Goal: Information Seeking & Learning: Learn about a topic

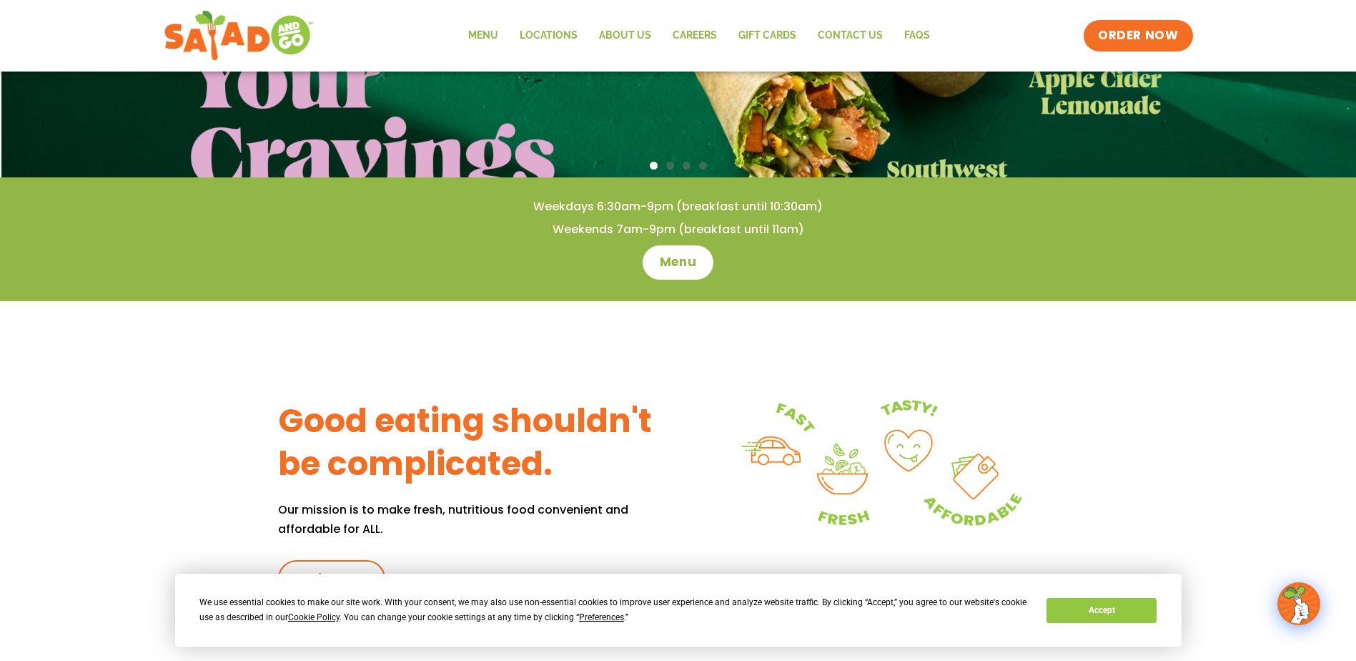
scroll to position [357, 0]
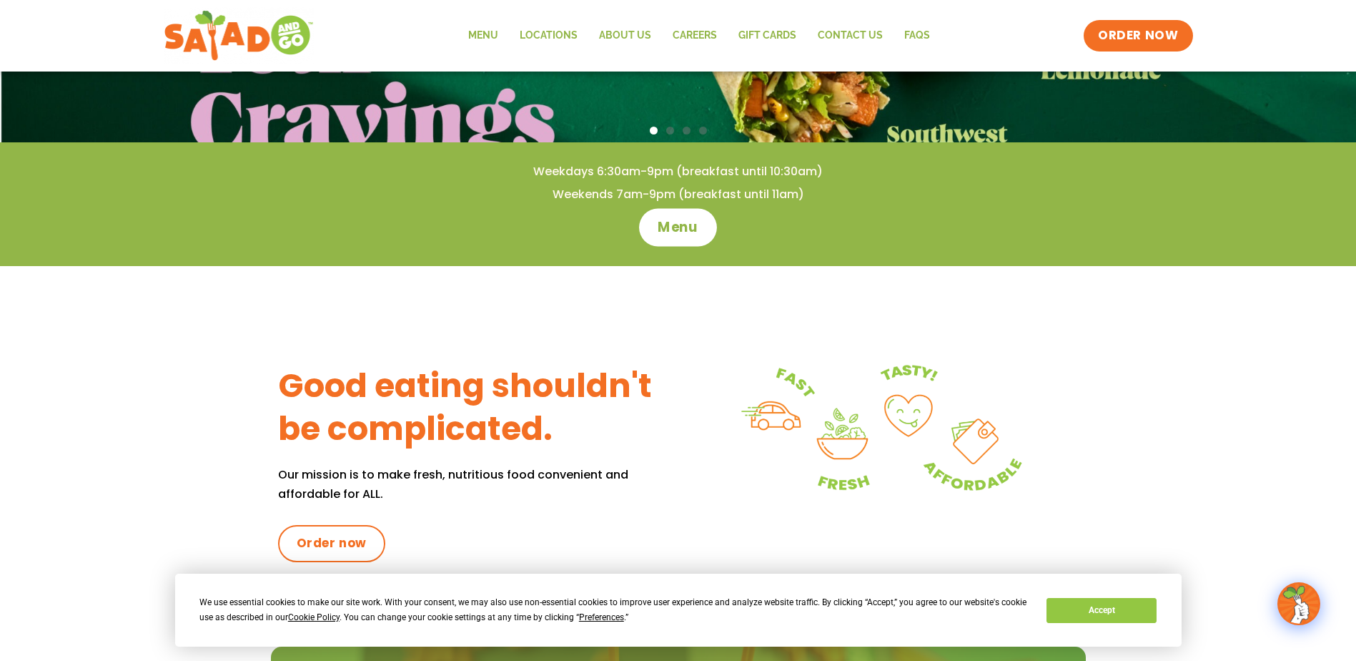
click at [683, 226] on span "Menu" at bounding box center [678, 227] width 41 height 19
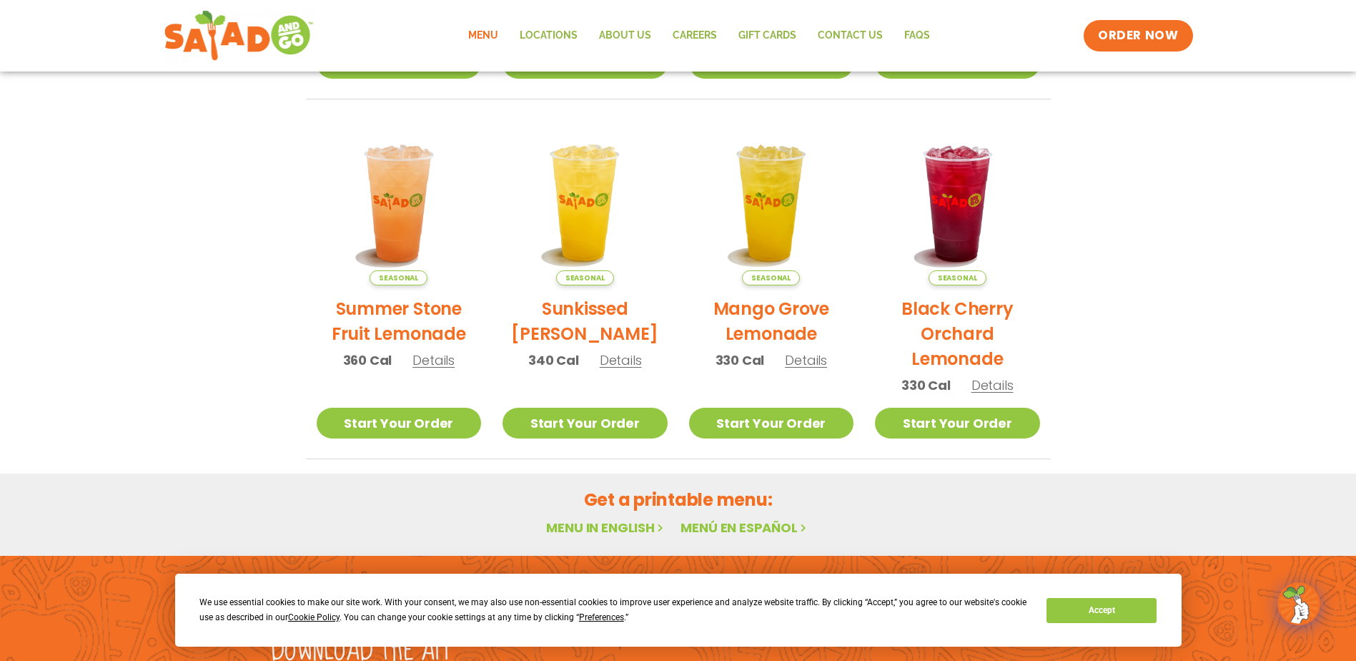
scroll to position [757, 0]
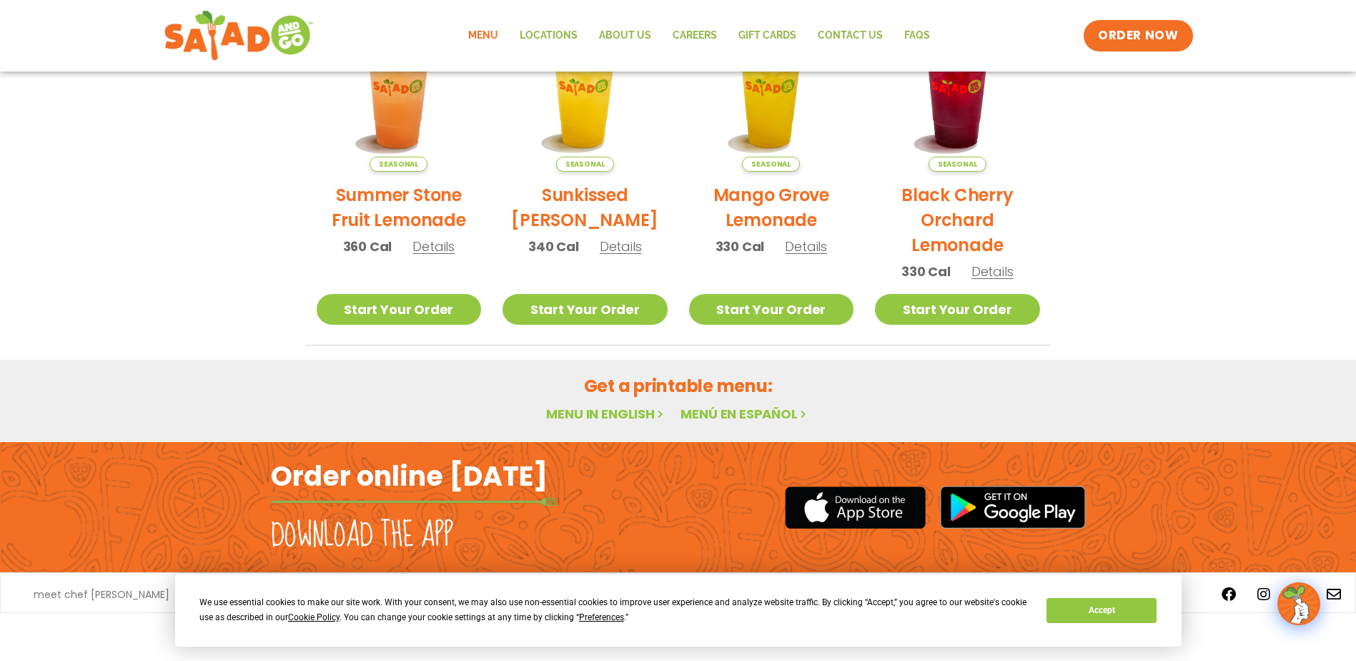
click at [619, 410] on link "Menu in English" at bounding box center [606, 414] width 120 height 18
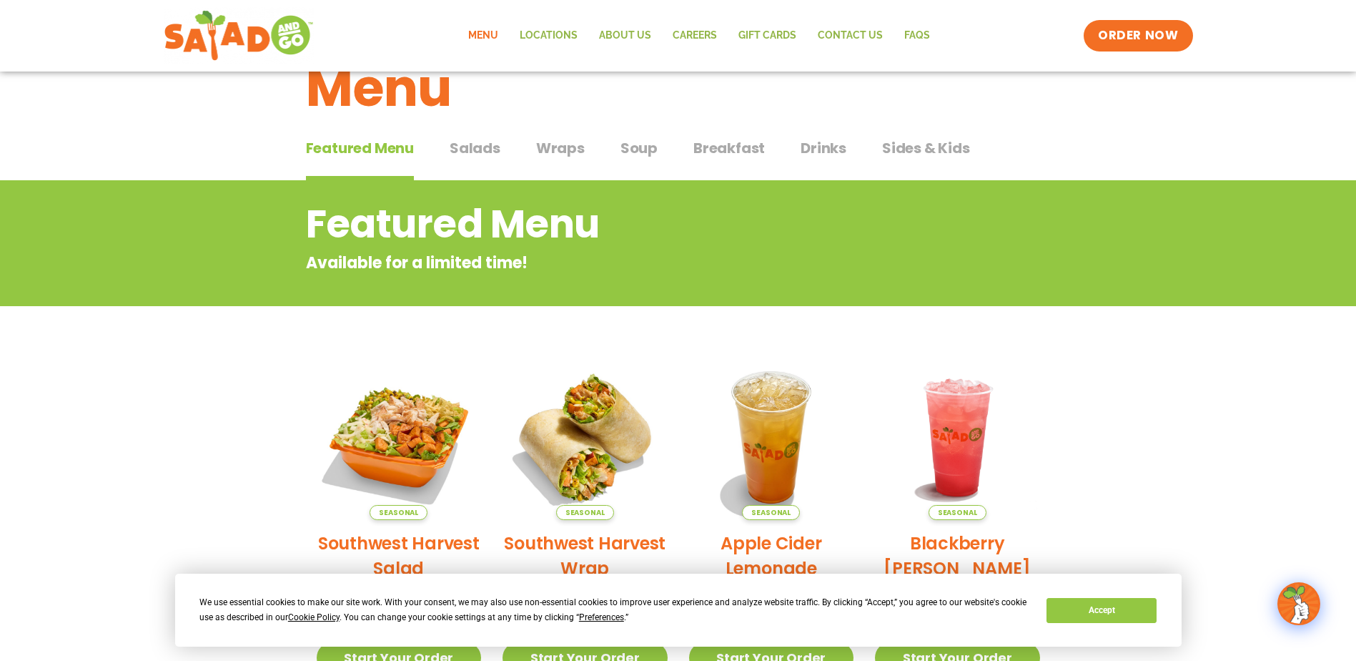
scroll to position [71, 0]
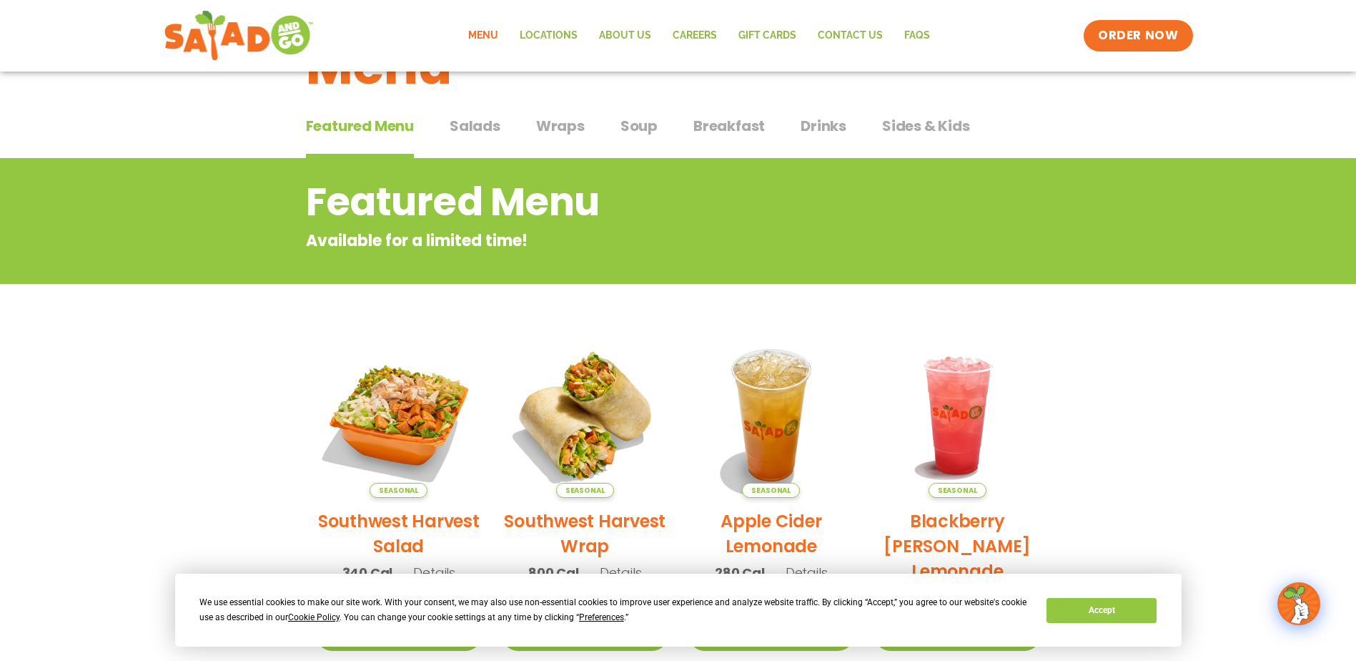
click at [489, 131] on span "Salads" at bounding box center [475, 125] width 51 height 21
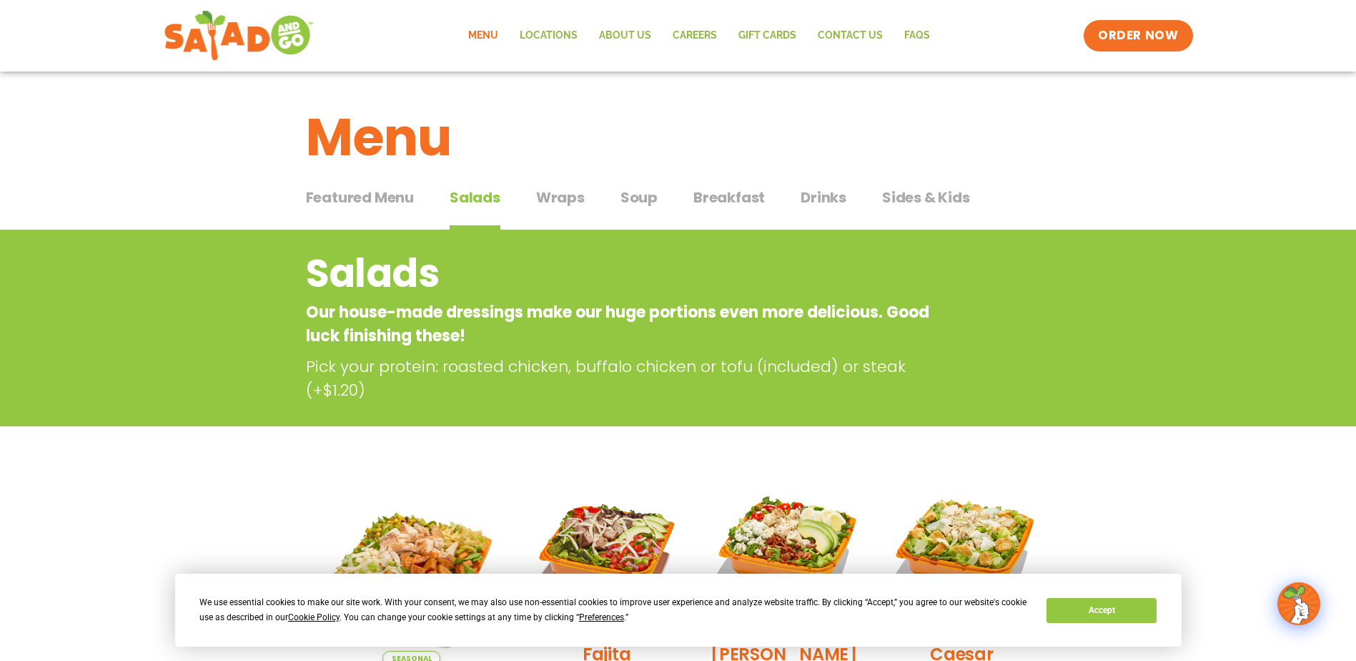
click at [557, 203] on span "Wraps" at bounding box center [560, 197] width 49 height 21
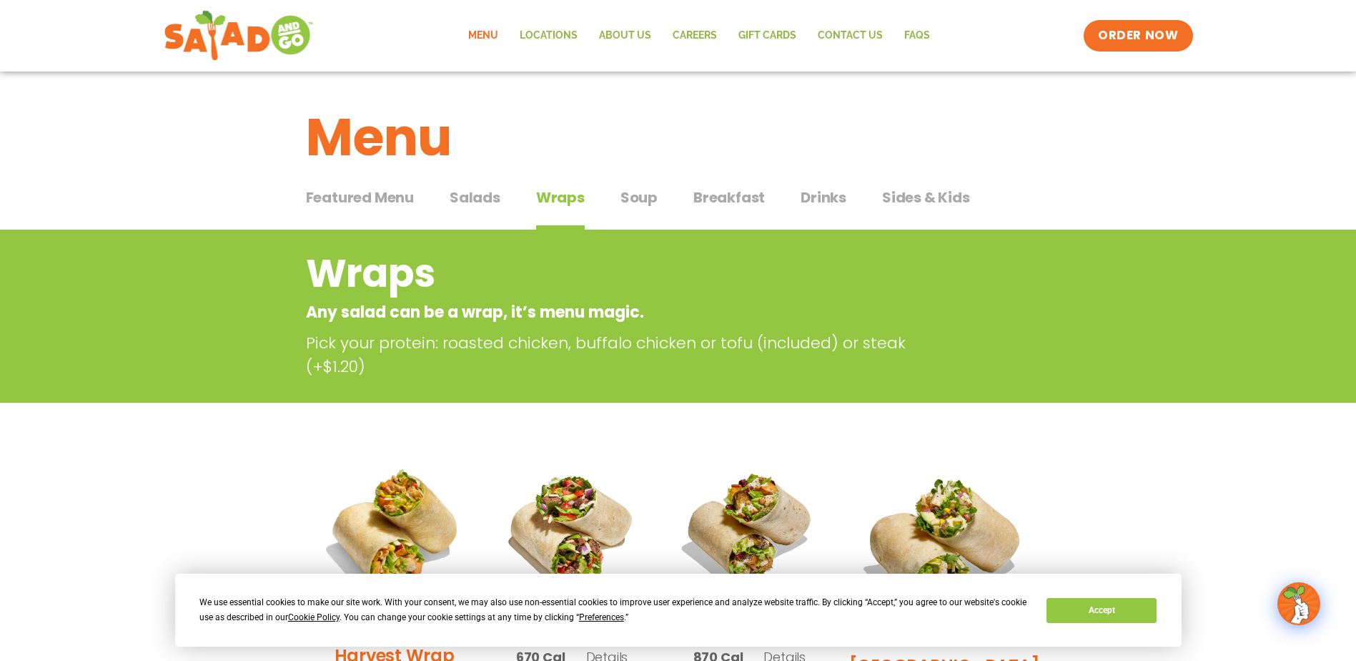
click at [651, 199] on span "Soup" at bounding box center [639, 197] width 37 height 21
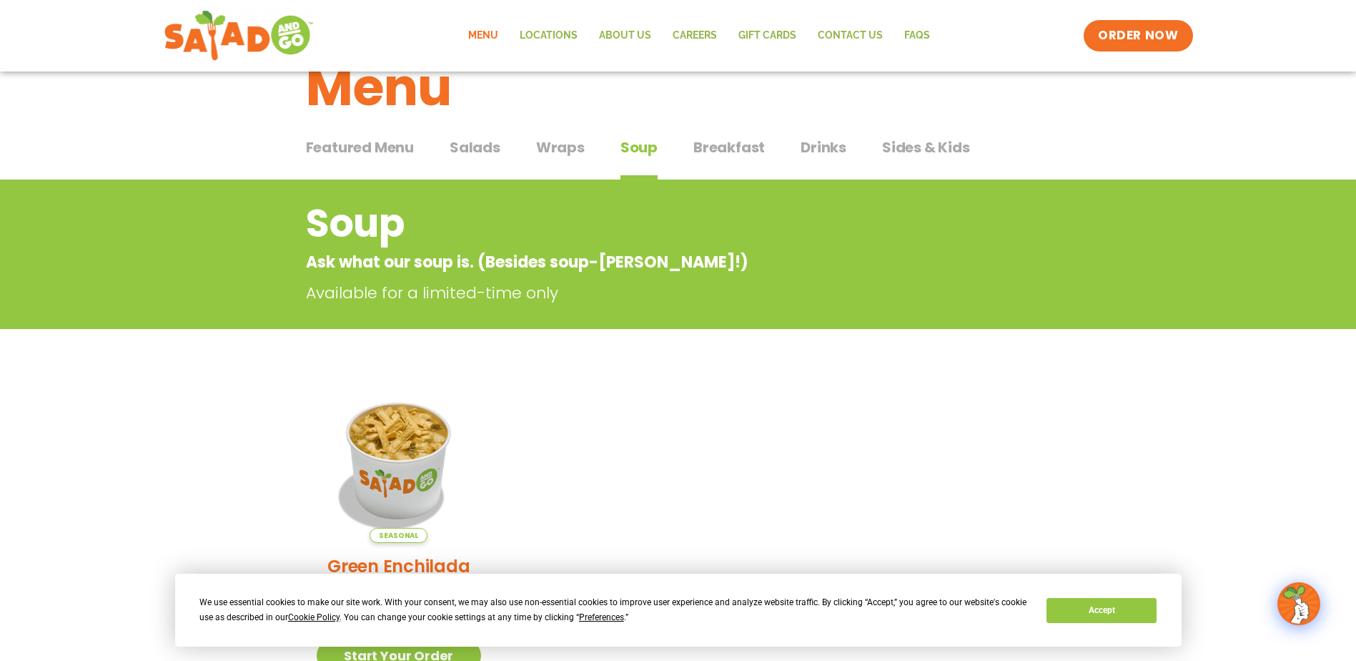
scroll to position [71, 0]
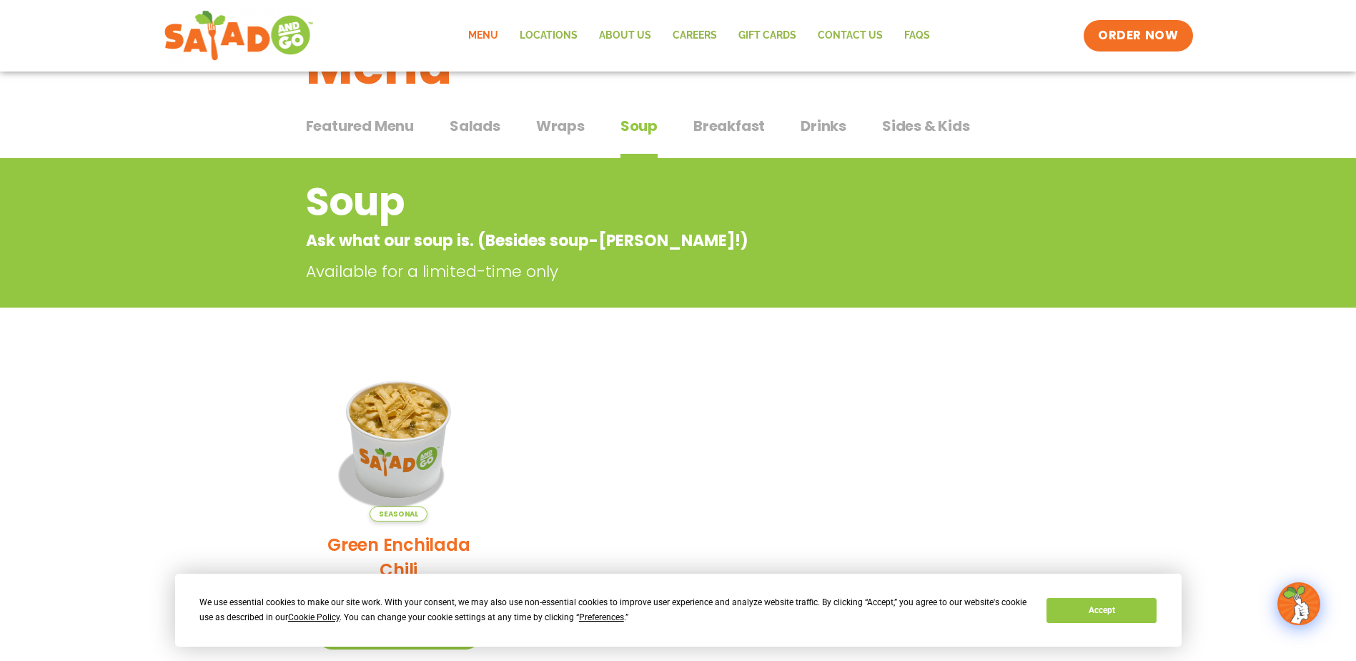
click at [482, 130] on span "Salads" at bounding box center [475, 125] width 51 height 21
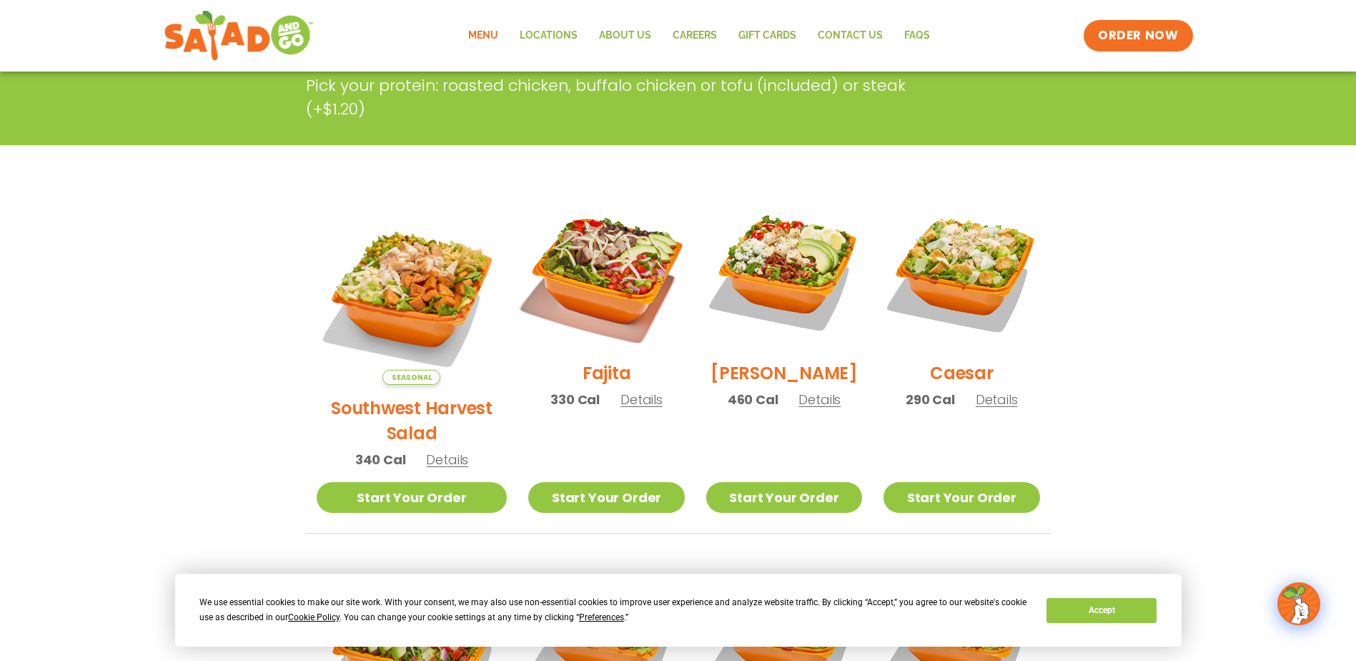
scroll to position [286, 0]
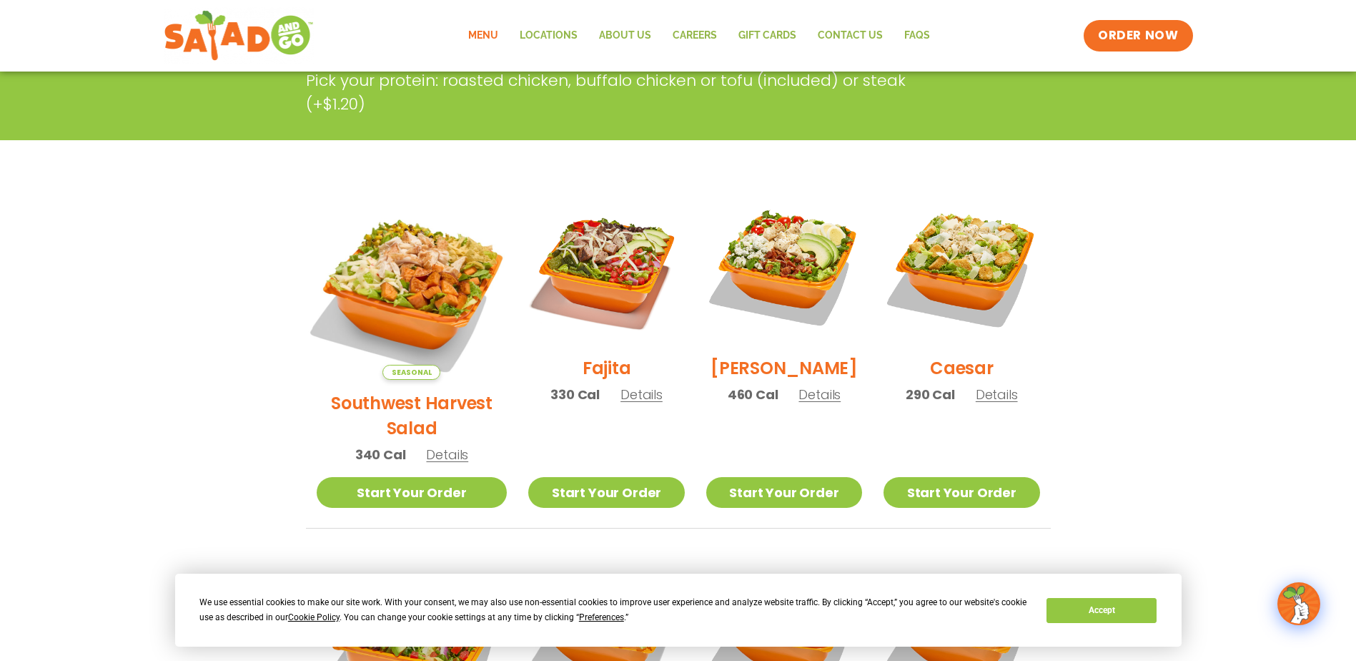
click at [410, 249] on img at bounding box center [412, 284] width 224 height 224
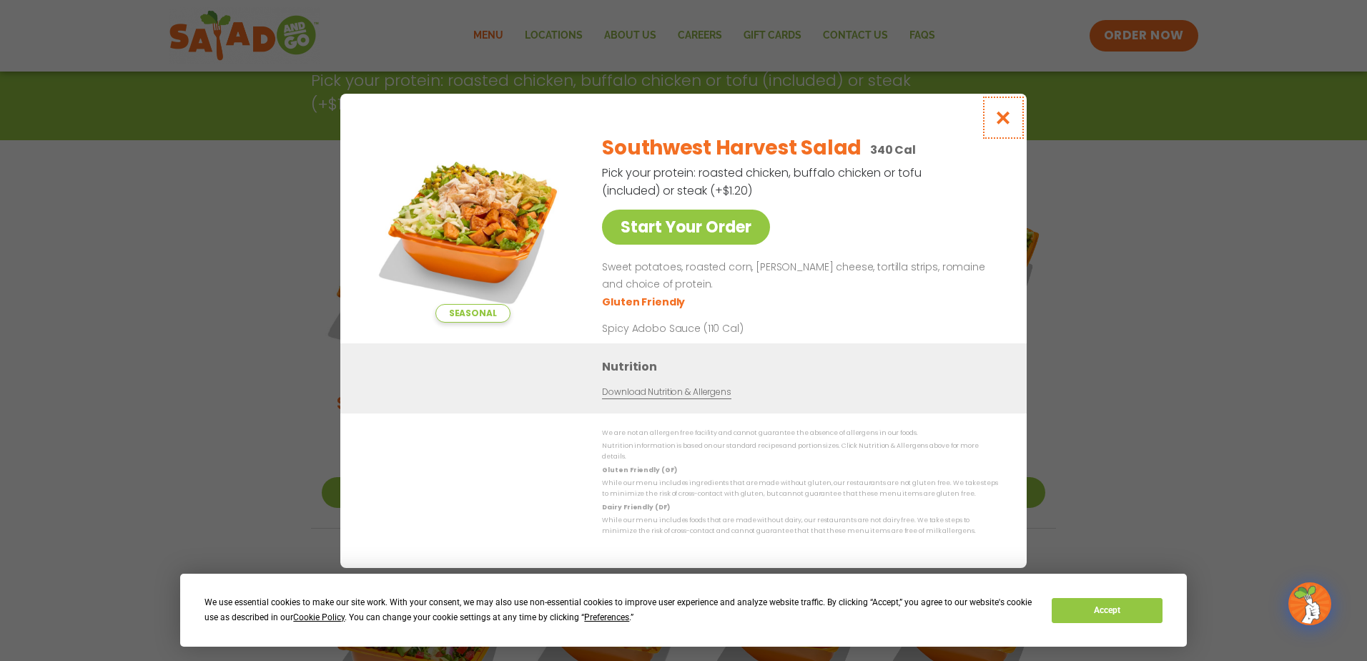
click at [995, 117] on icon "Close modal" at bounding box center [1003, 117] width 18 height 15
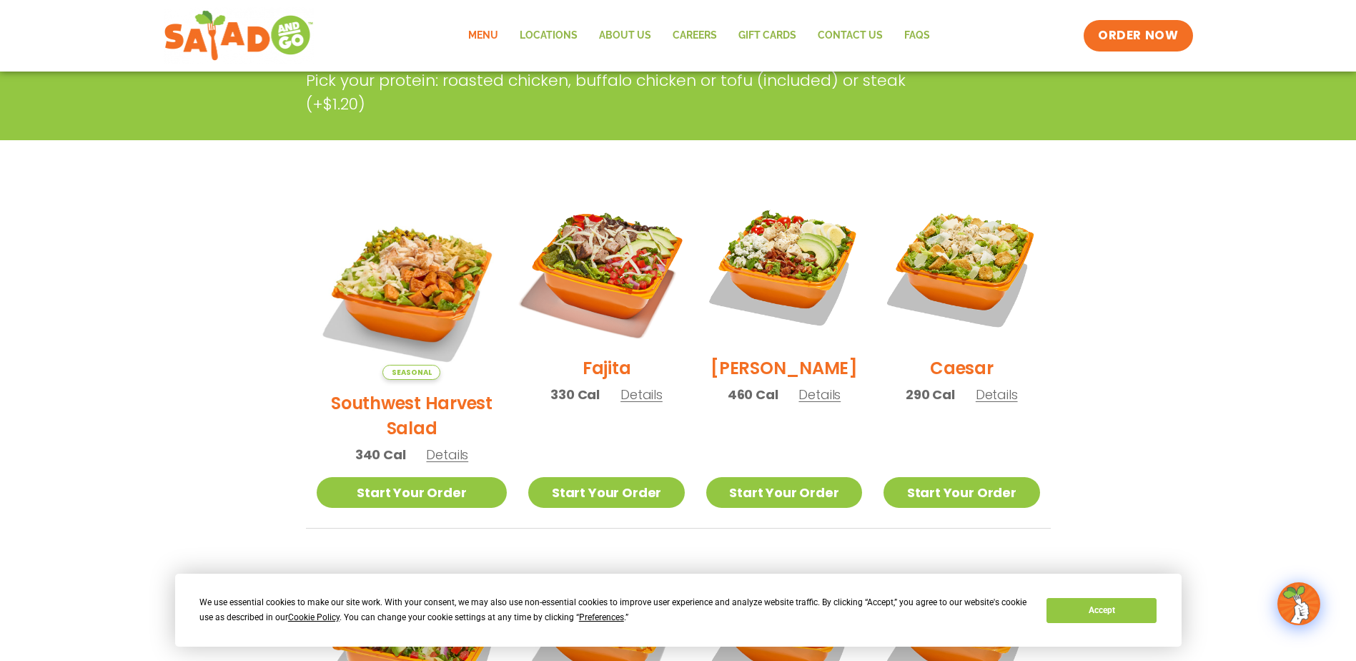
click at [619, 266] on img at bounding box center [606, 266] width 183 height 183
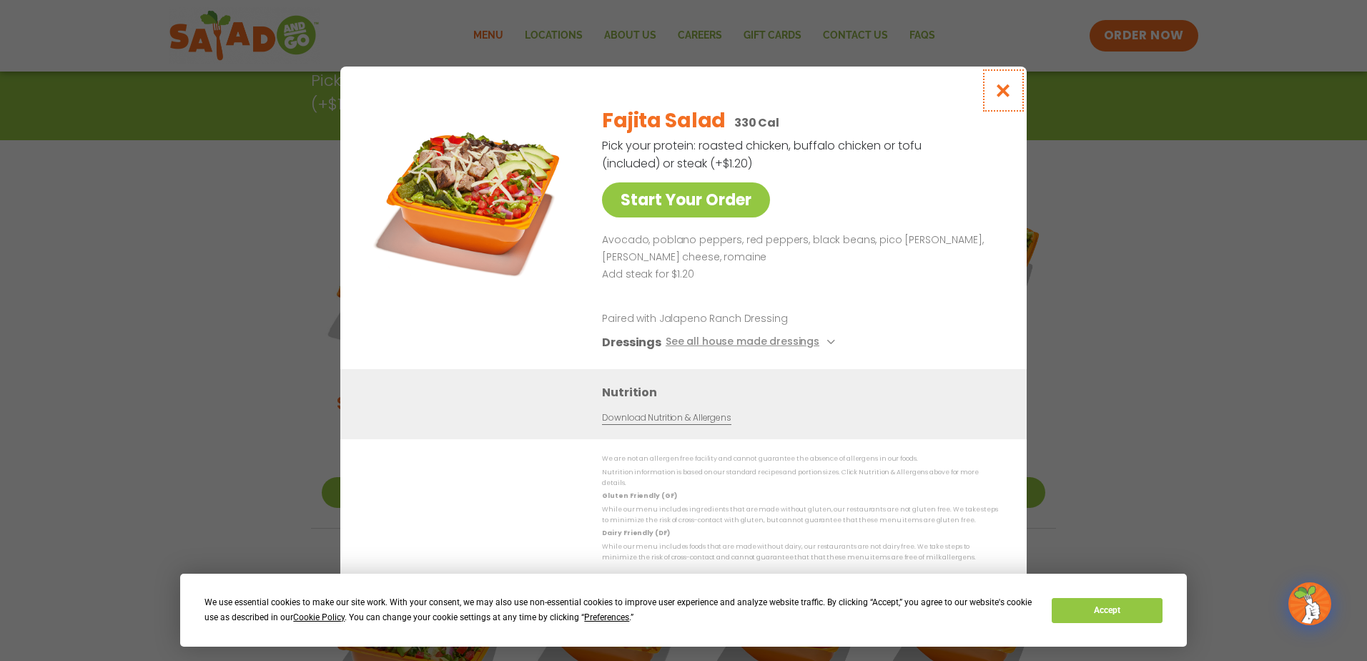
click at [1006, 94] on icon "Close modal" at bounding box center [1003, 90] width 18 height 15
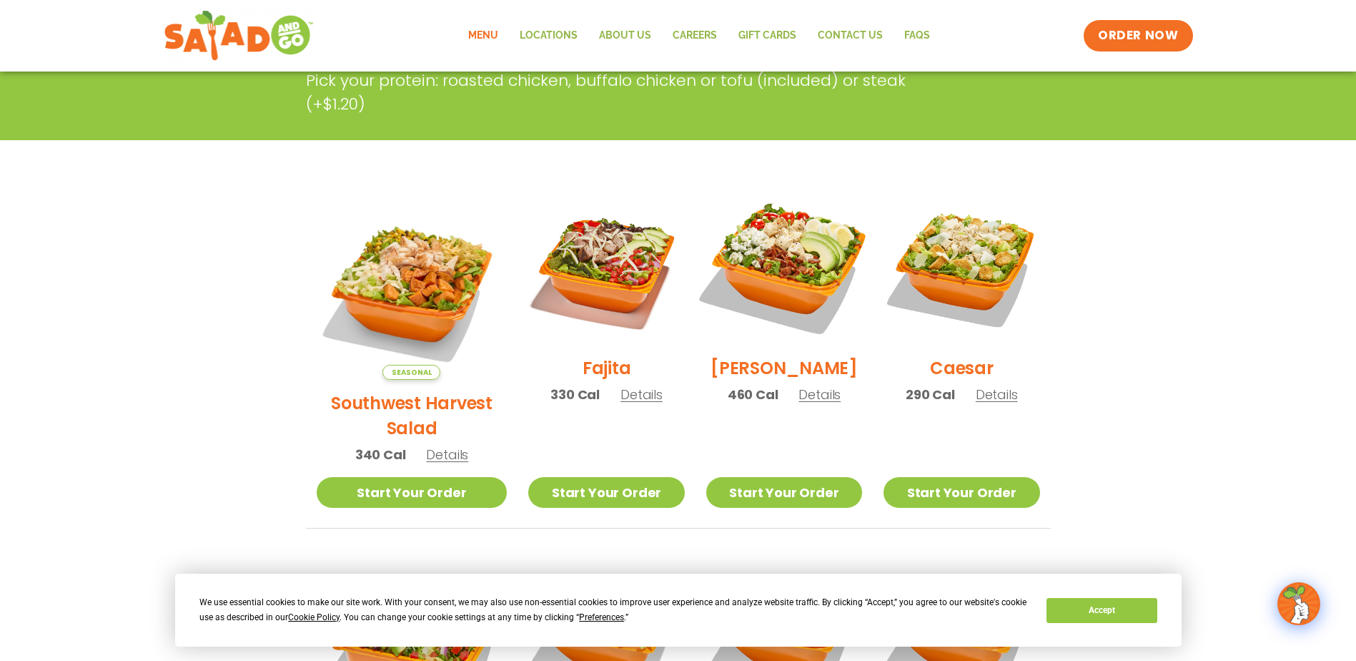
click at [781, 242] on img at bounding box center [784, 266] width 183 height 183
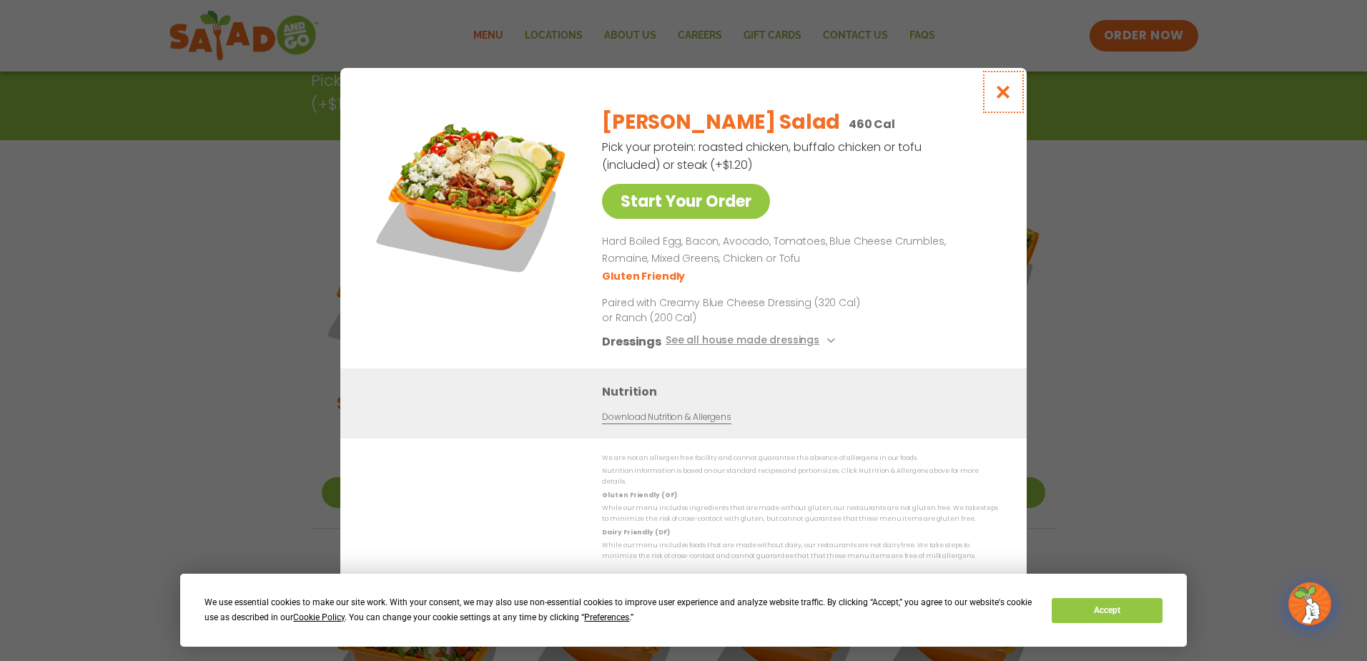
click at [997, 93] on icon "Close modal" at bounding box center [1003, 91] width 18 height 15
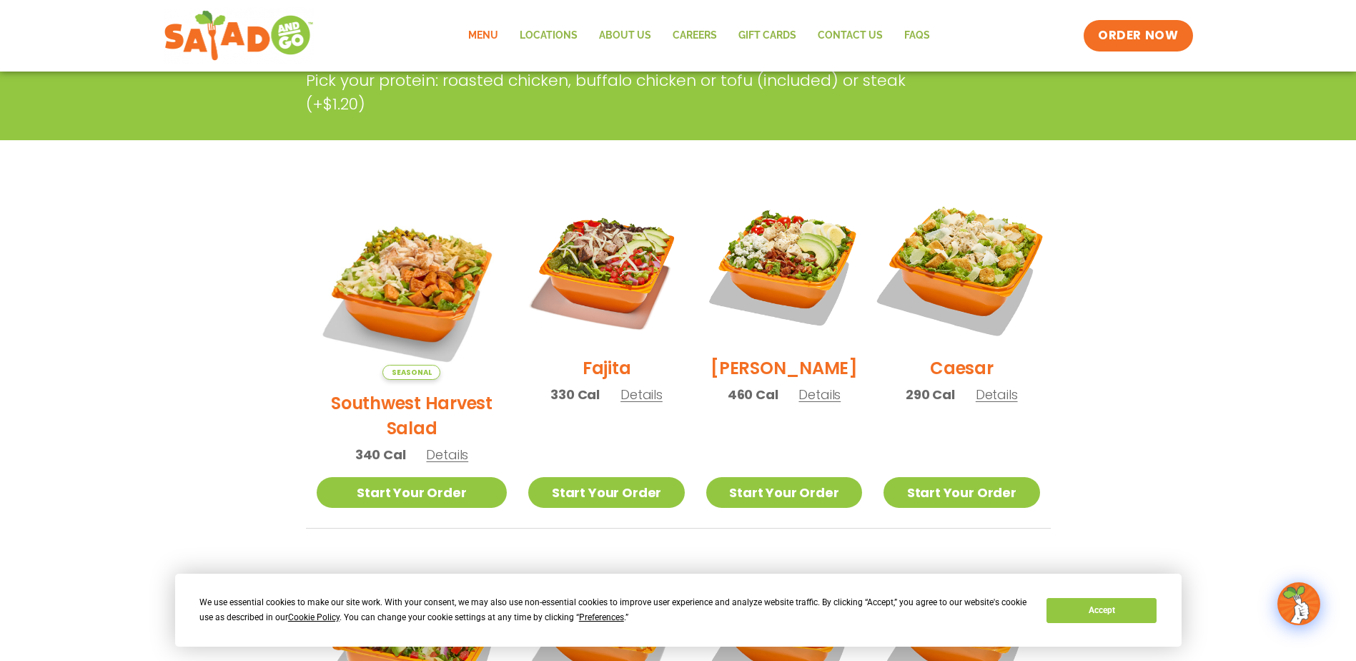
click at [977, 248] on img at bounding box center [961, 266] width 183 height 183
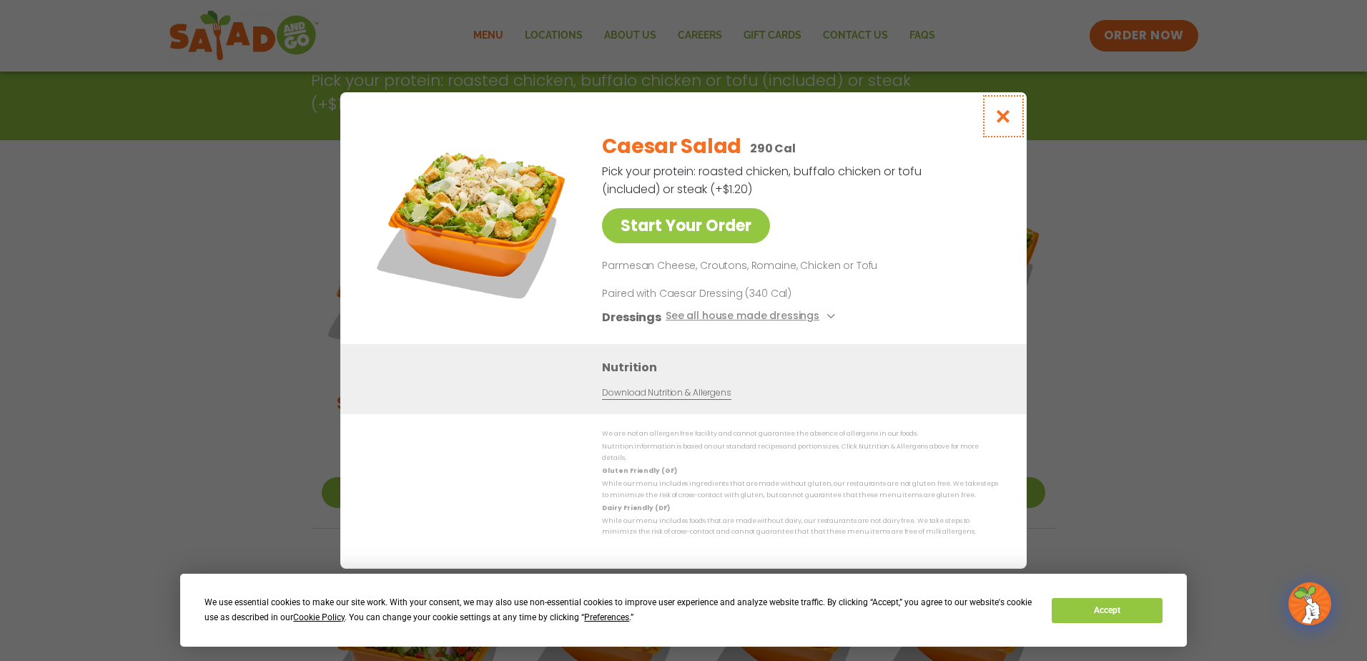
click at [1001, 118] on icon "Close modal" at bounding box center [1003, 116] width 18 height 15
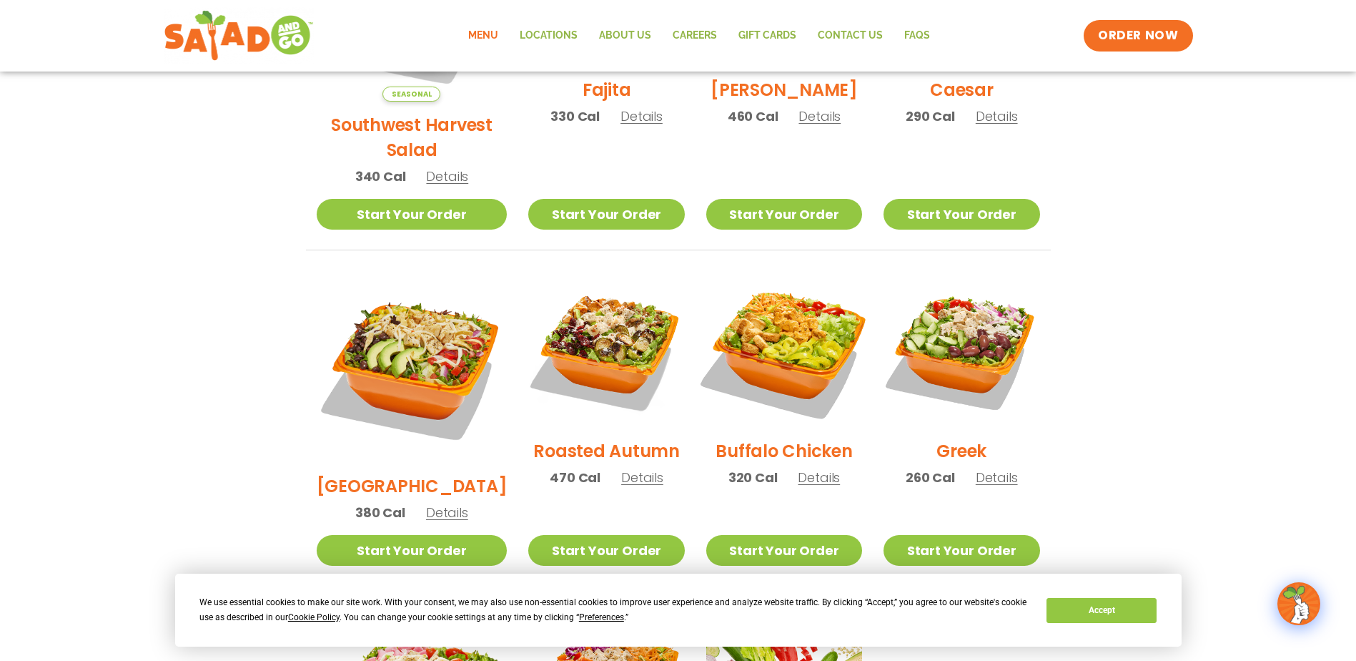
scroll to position [572, 0]
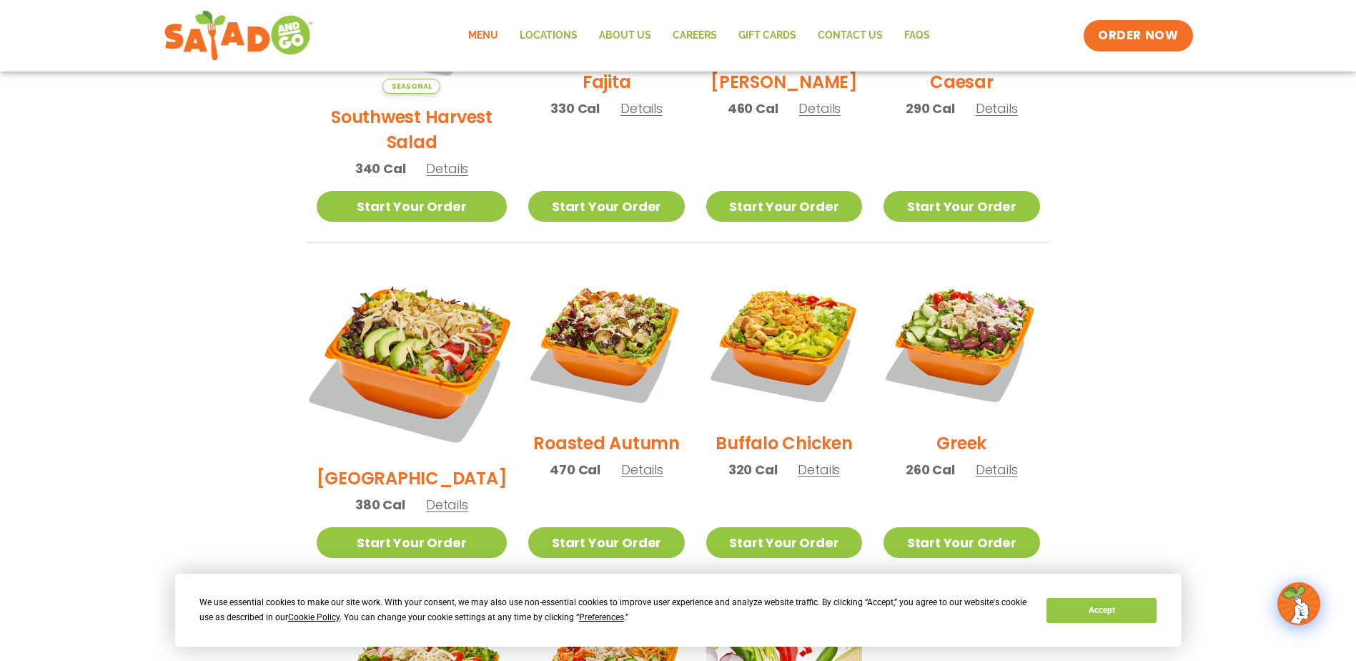
click at [427, 315] on img at bounding box center [412, 359] width 224 height 224
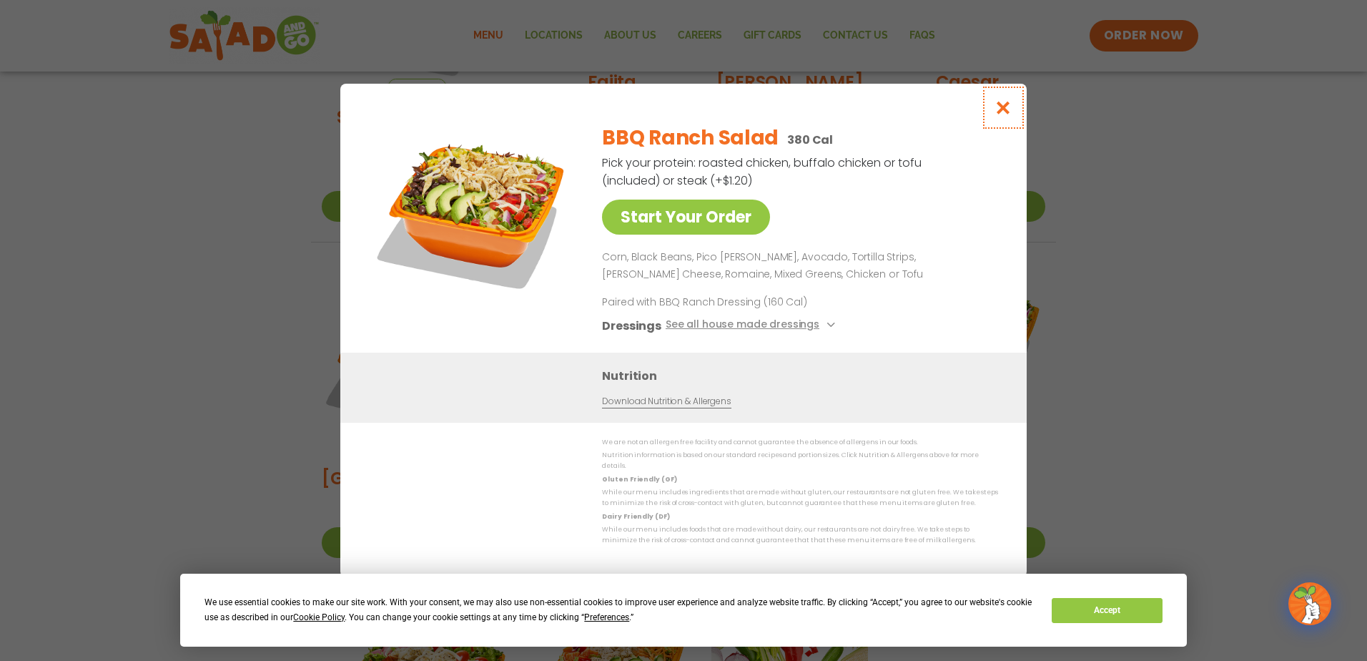
click at [1005, 107] on icon "Close modal" at bounding box center [1003, 107] width 18 height 15
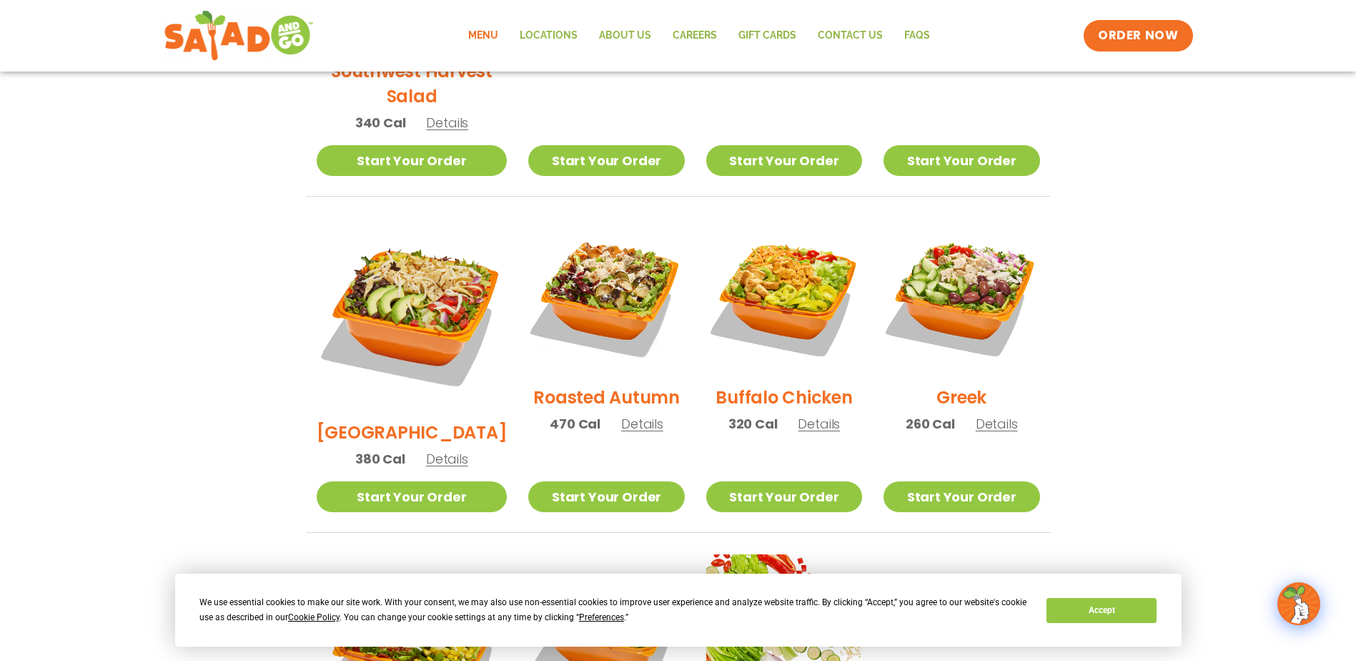
scroll to position [643, 0]
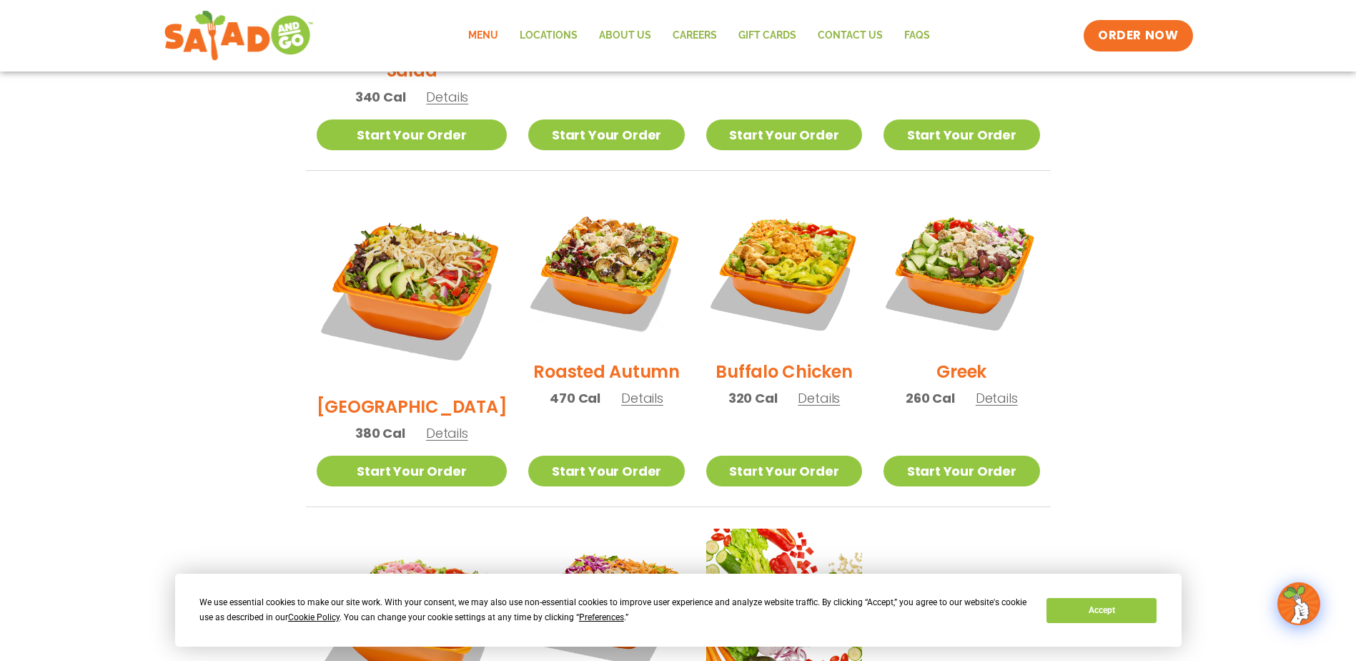
click at [801, 389] on span "Details" at bounding box center [819, 398] width 42 height 18
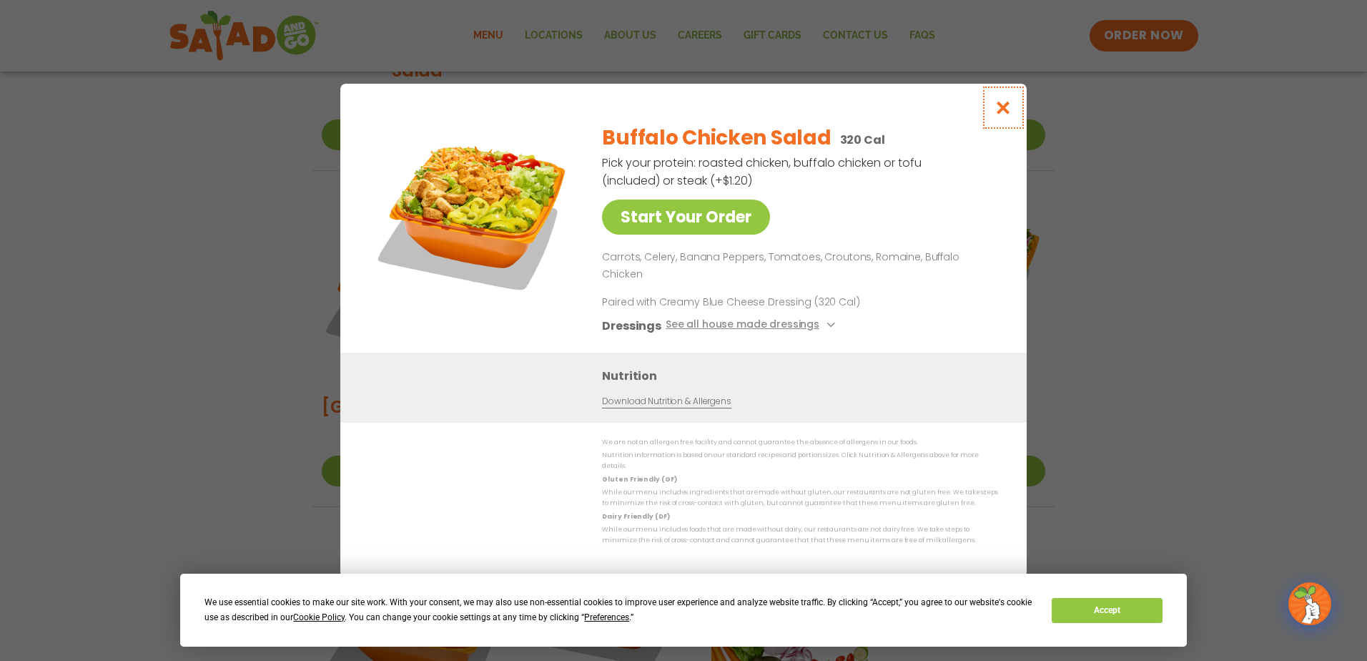
click at [1002, 115] on icon "Close modal" at bounding box center [1003, 107] width 18 height 15
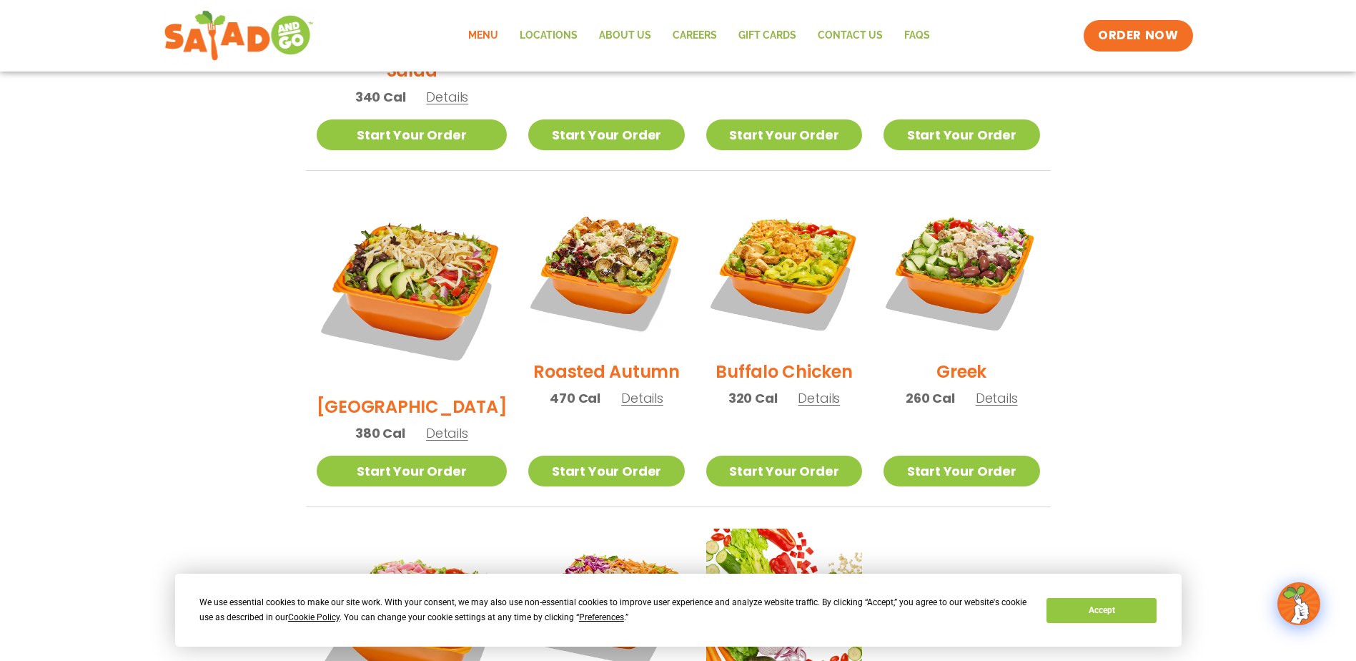
click at [989, 389] on span "Details" at bounding box center [997, 398] width 42 height 18
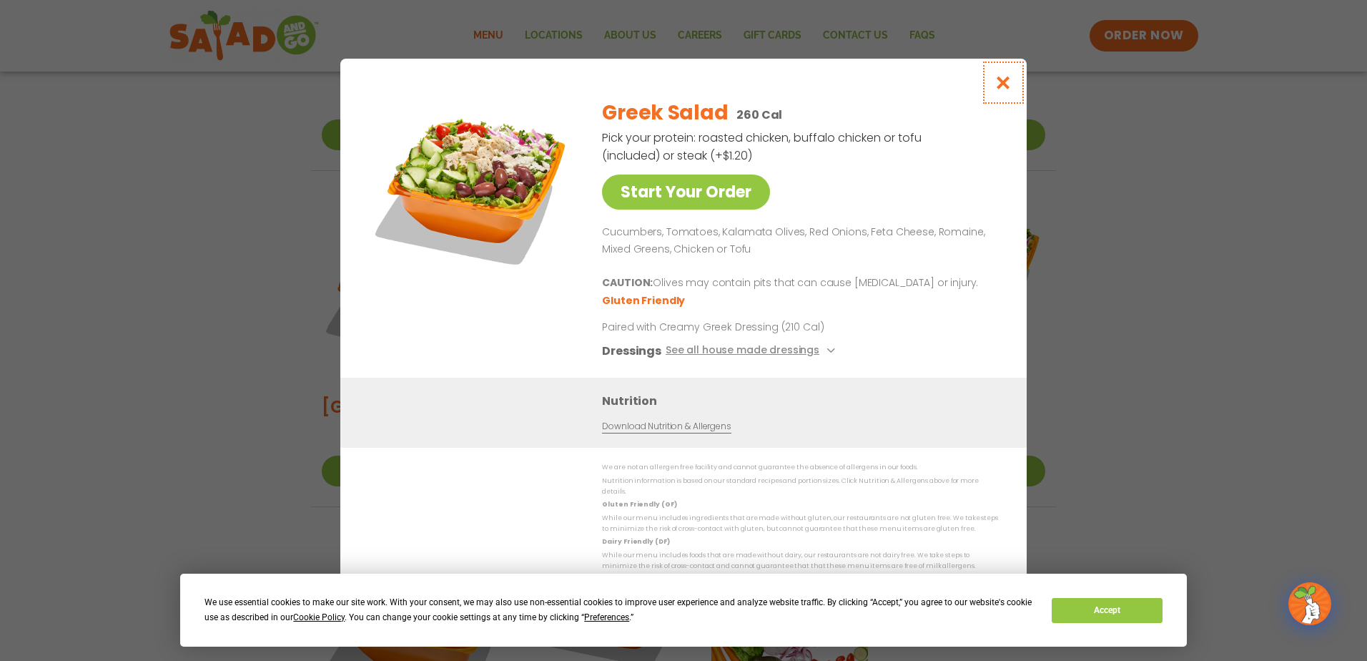
click at [1004, 90] on icon "Close modal" at bounding box center [1003, 82] width 18 height 15
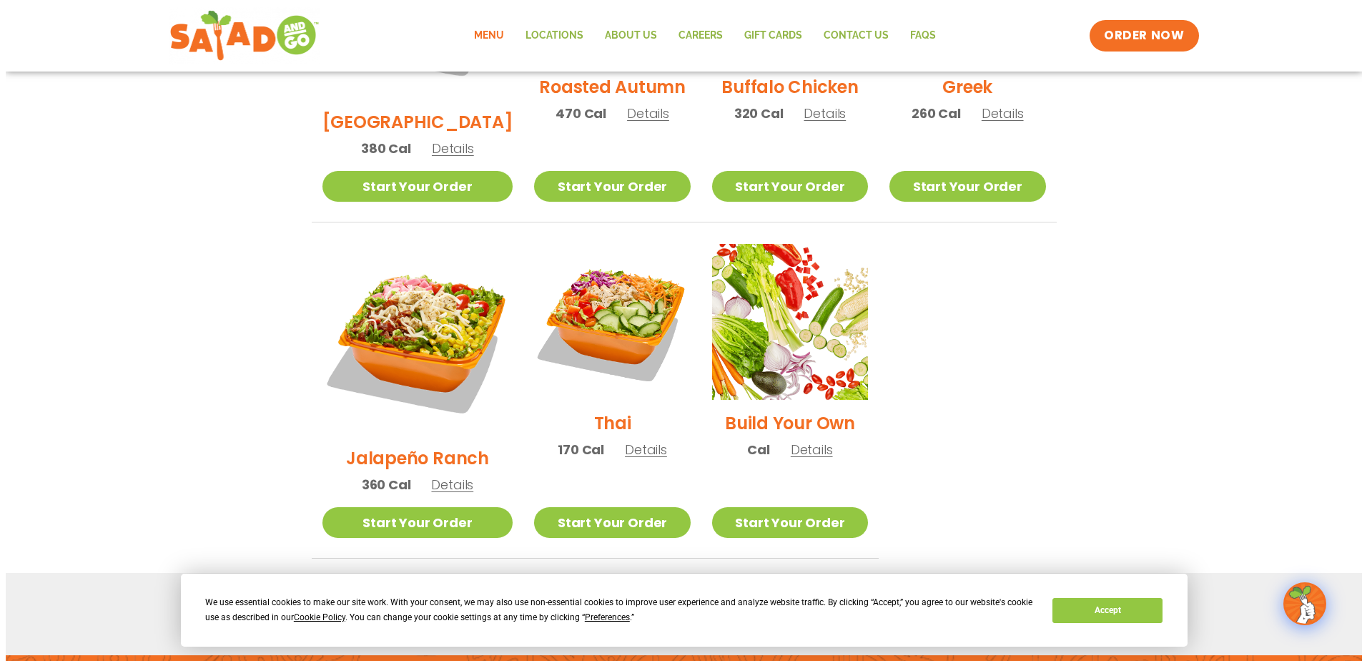
scroll to position [929, 0]
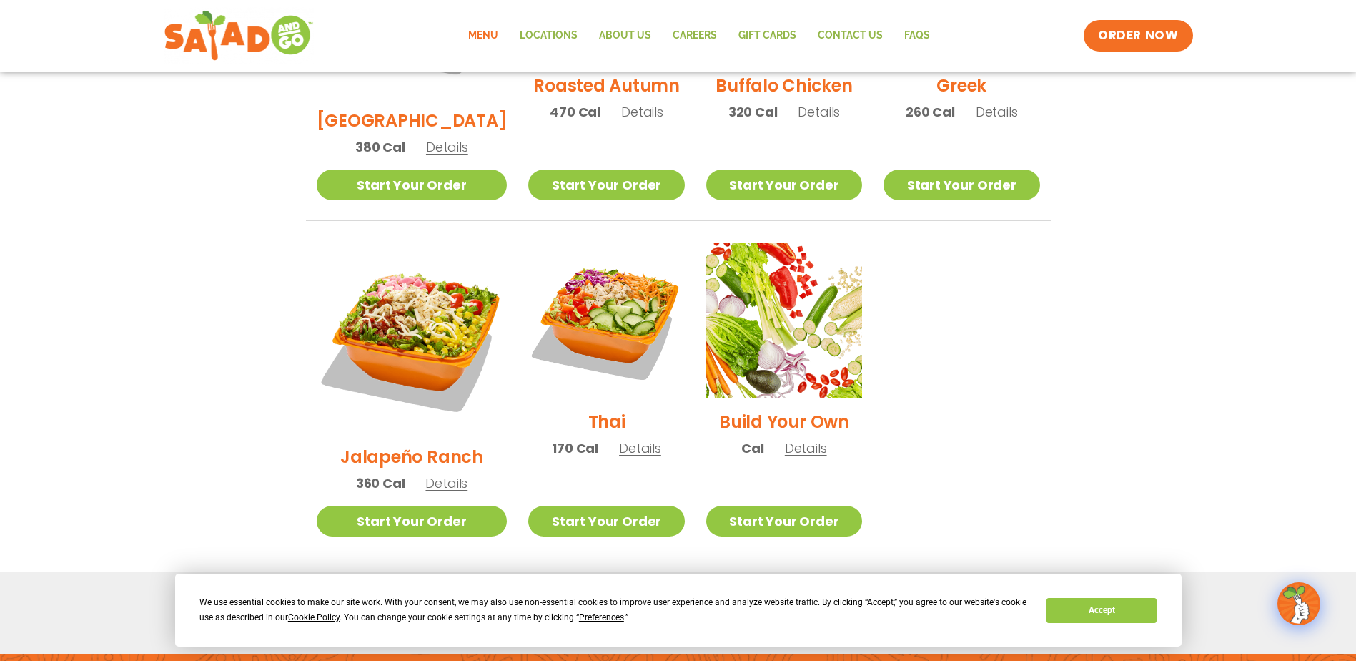
click at [443, 474] on span "Details" at bounding box center [446, 483] width 42 height 18
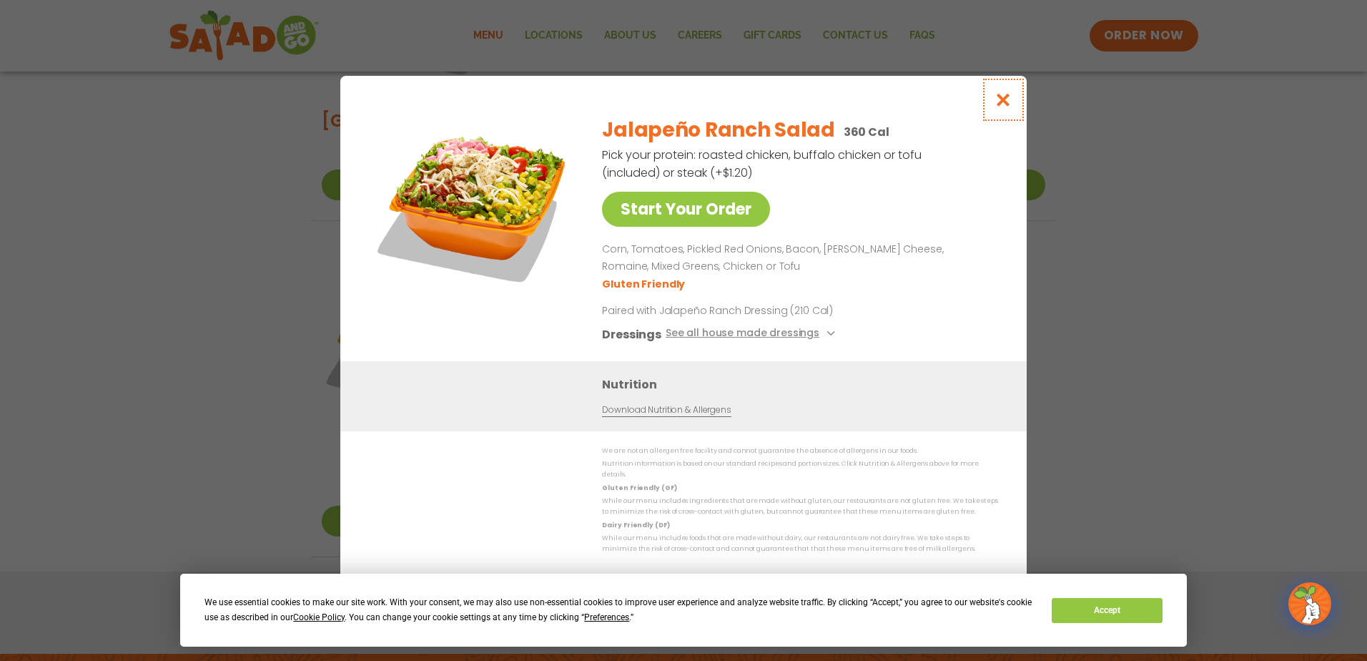
click at [999, 102] on icon "Close modal" at bounding box center [1003, 99] width 18 height 15
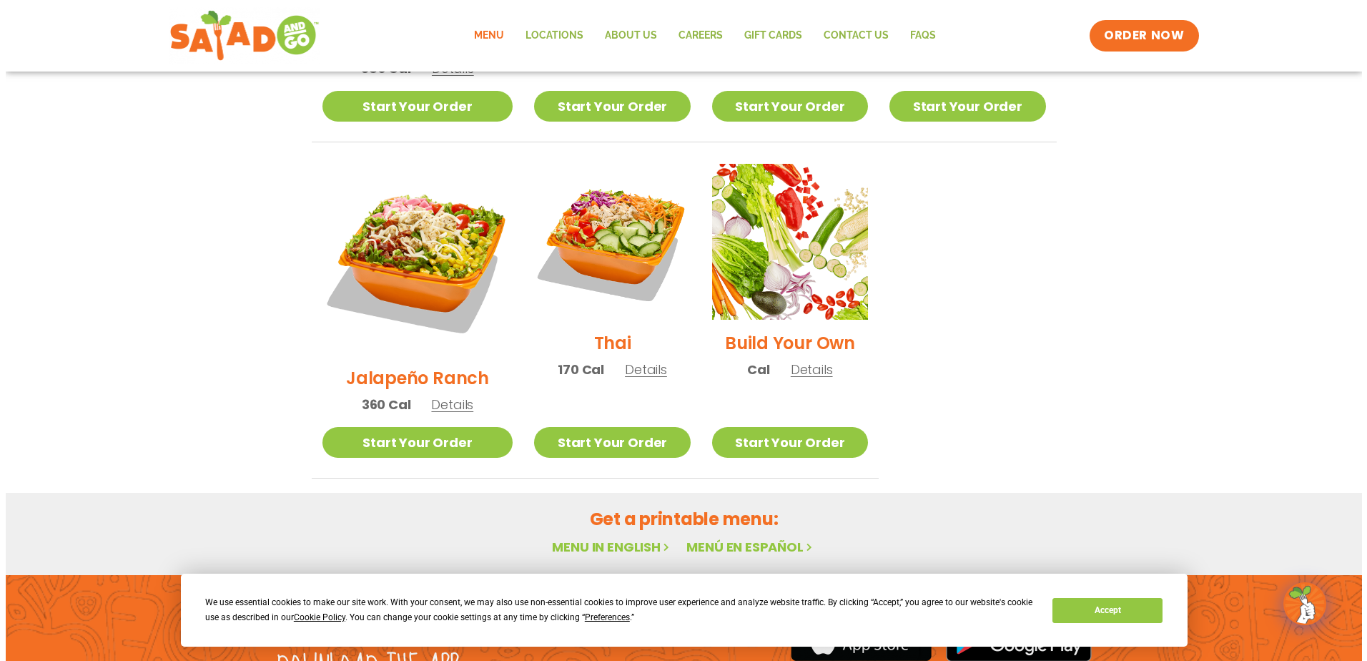
scroll to position [1063, 0]
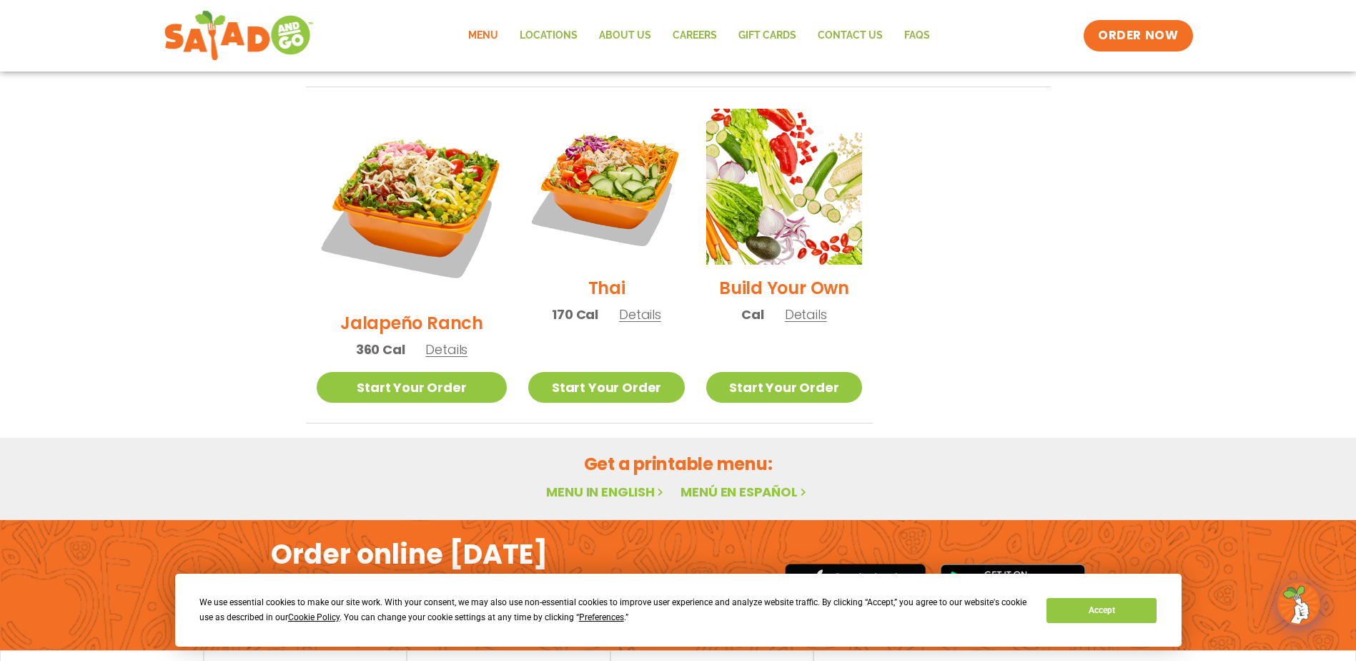
click at [619, 305] on span "Details" at bounding box center [640, 314] width 42 height 18
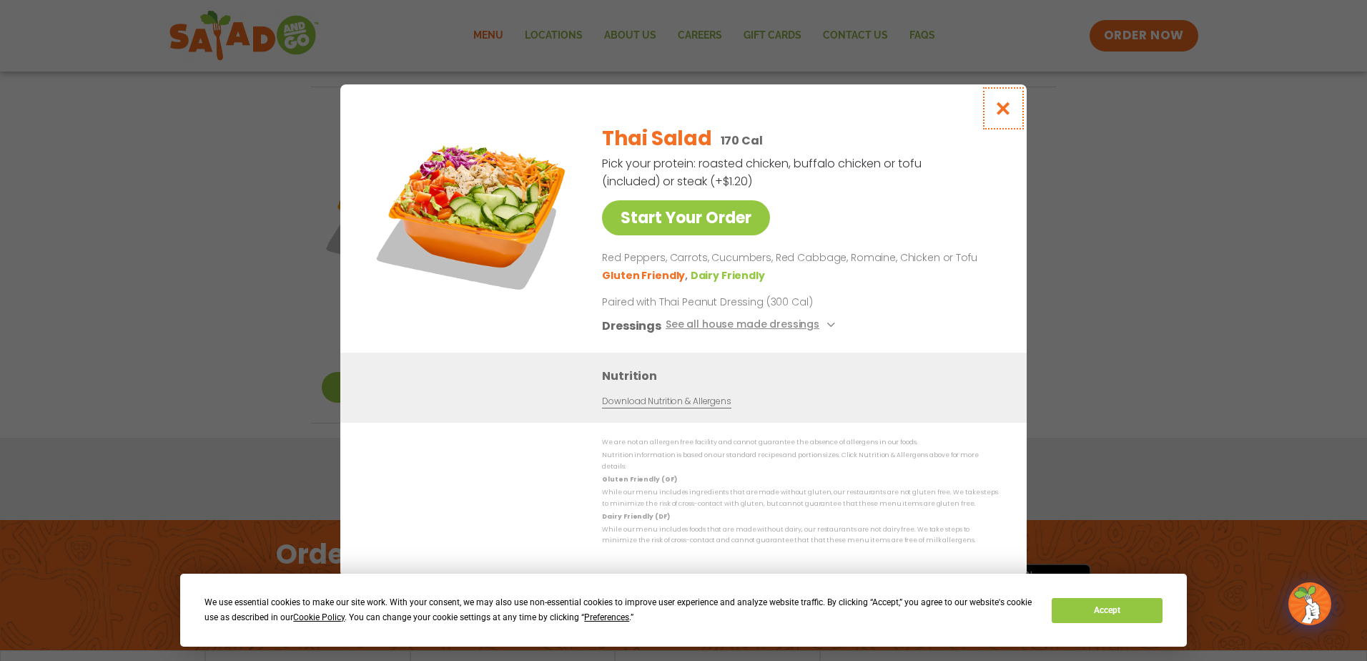
click at [1006, 109] on icon "Close modal" at bounding box center [1003, 108] width 18 height 15
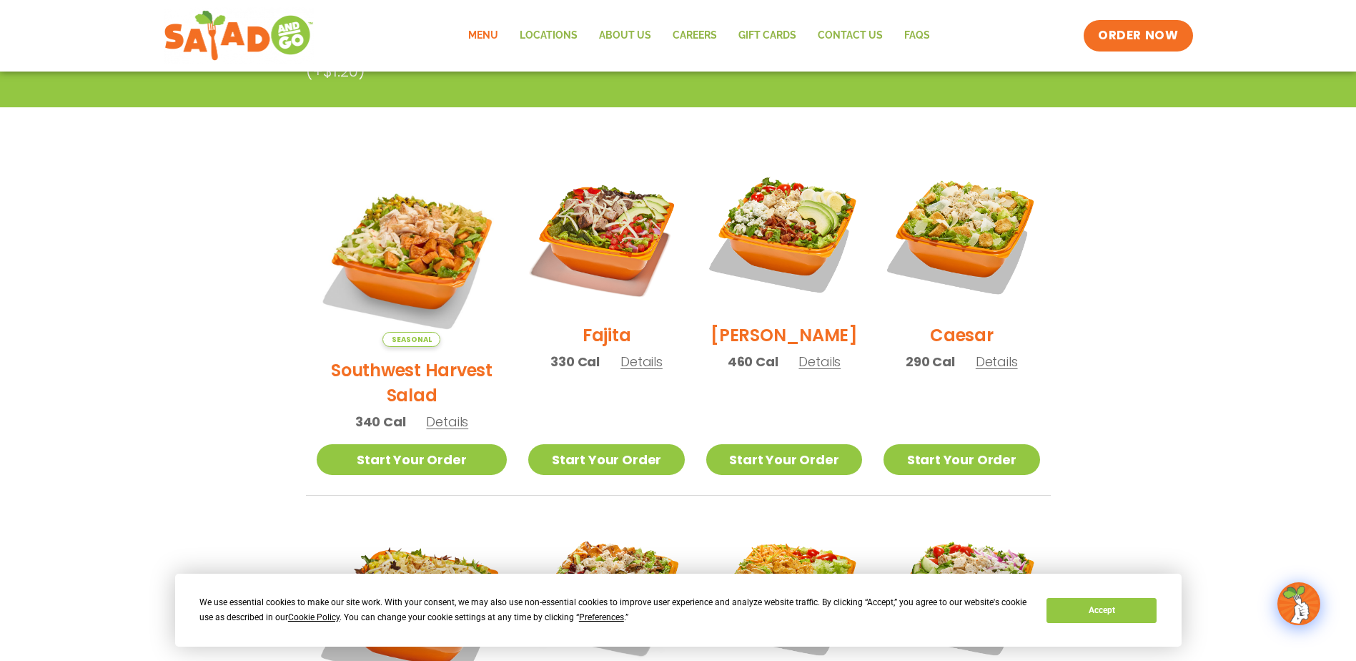
scroll to position [0, 0]
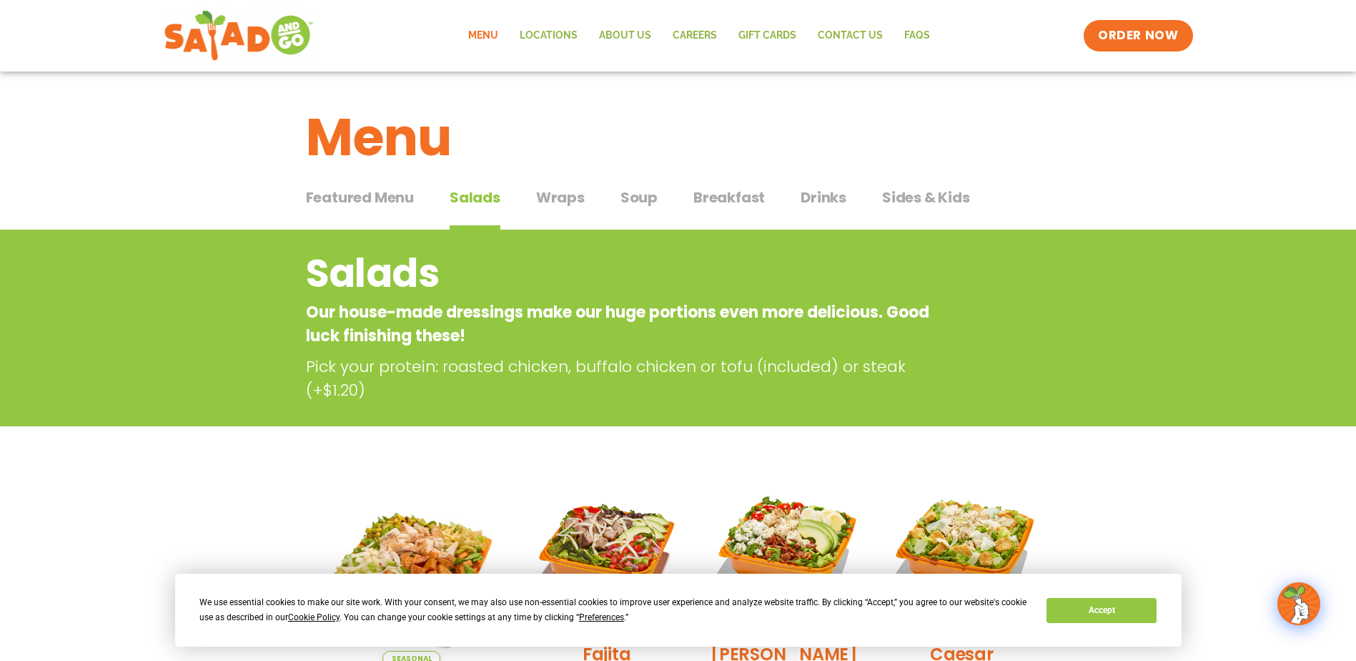
click at [569, 200] on span "Wraps" at bounding box center [560, 197] width 49 height 21
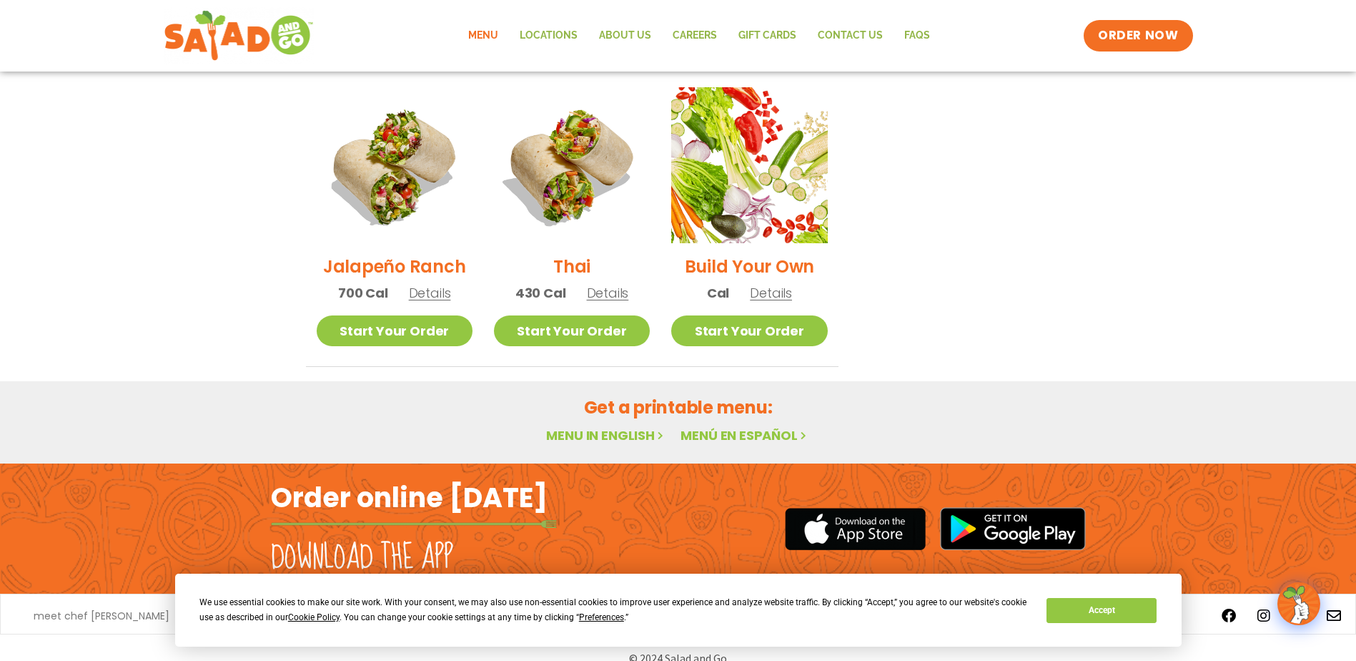
scroll to position [1039, 0]
